Goal: Navigation & Orientation: Find specific page/section

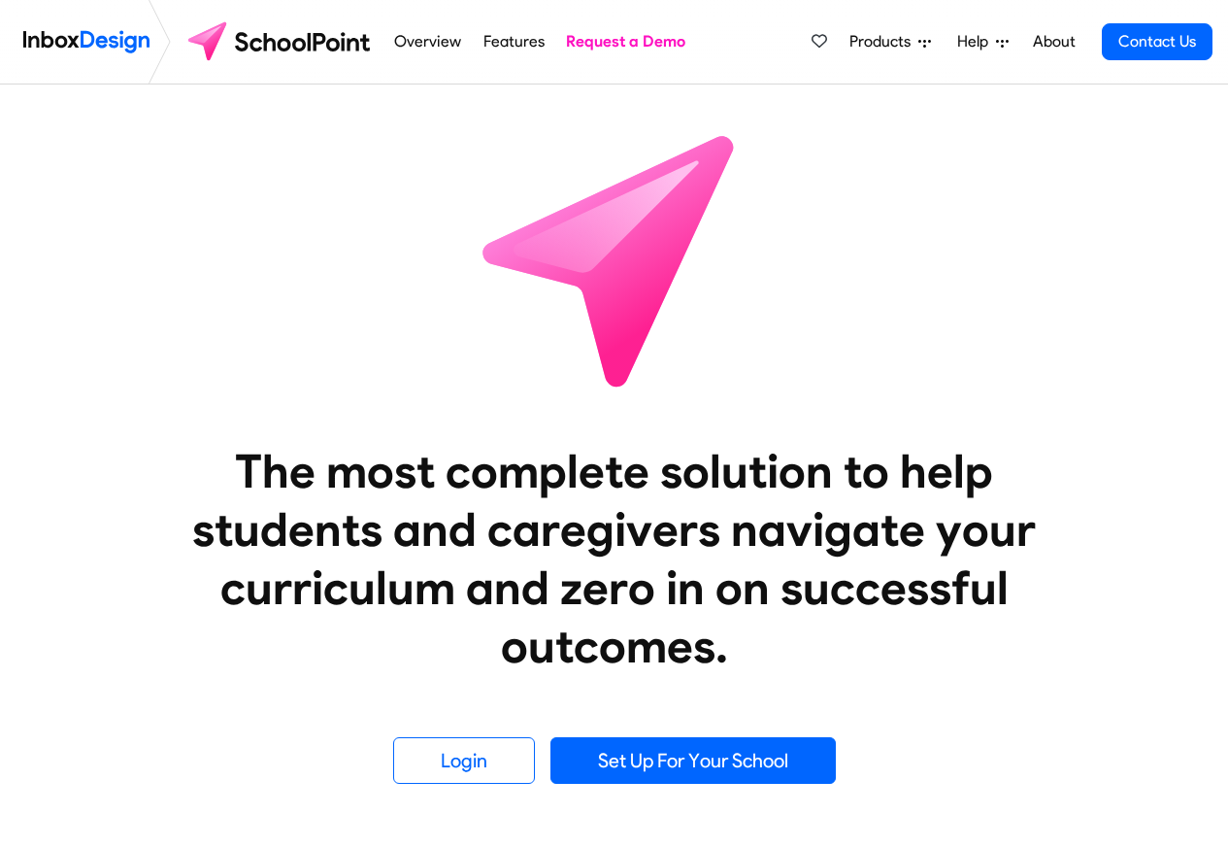
click at [886, 42] on span "Products" at bounding box center [884, 41] width 69 height 23
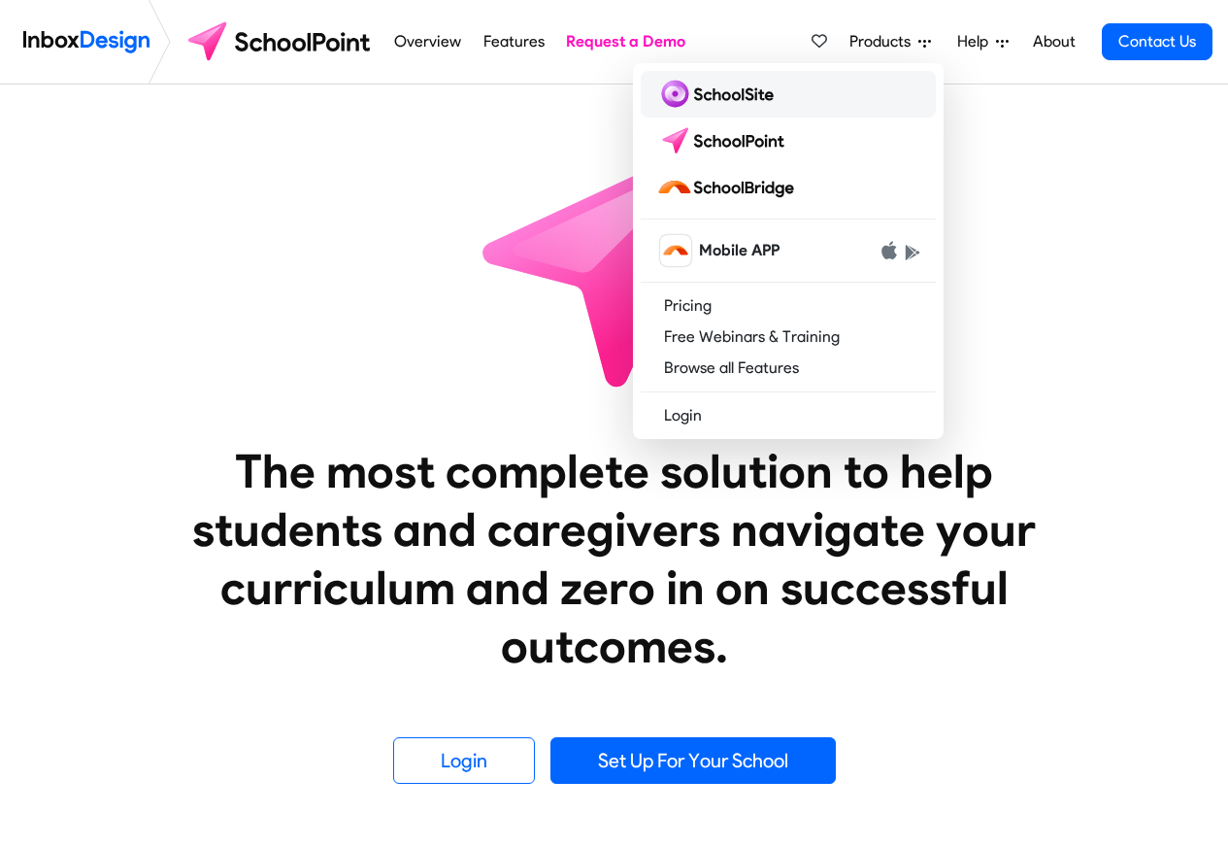
click at [712, 96] on img at bounding box center [718, 94] width 125 height 31
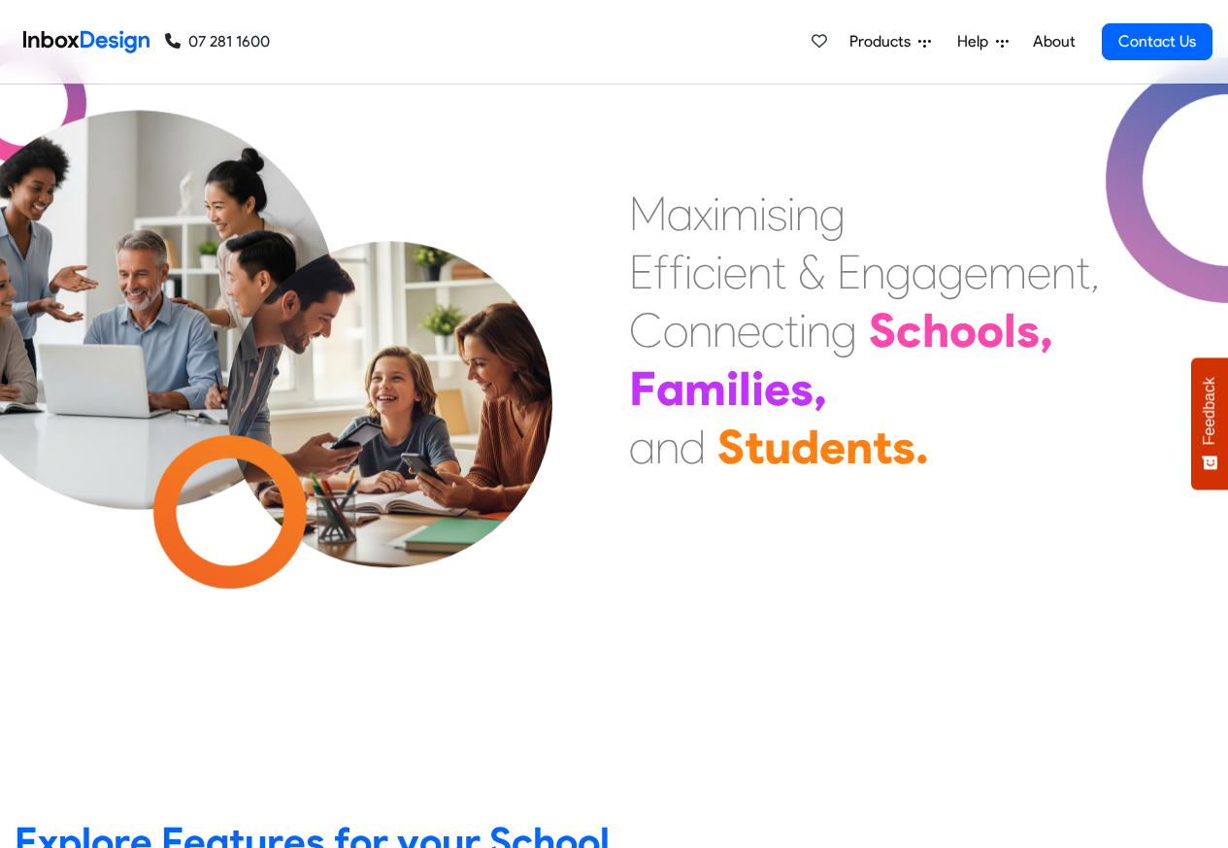
scroll to position [1850, 0]
